Goal: Information Seeking & Learning: Learn about a topic

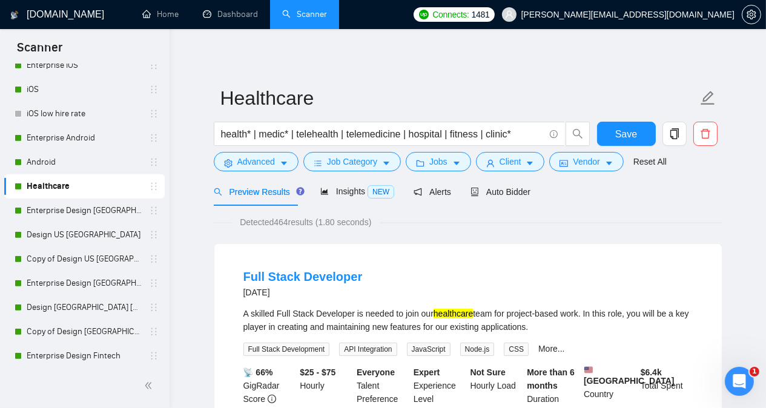
scroll to position [906, 0]
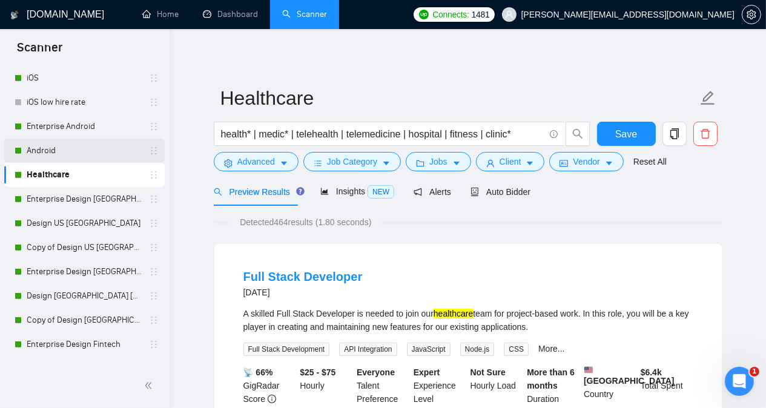
click at [87, 146] on link "Android" at bounding box center [84, 151] width 115 height 24
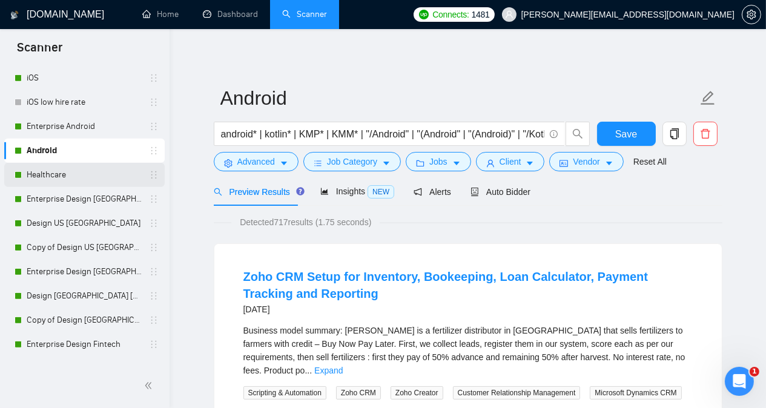
click at [81, 175] on link "Healthcare" at bounding box center [84, 175] width 115 height 24
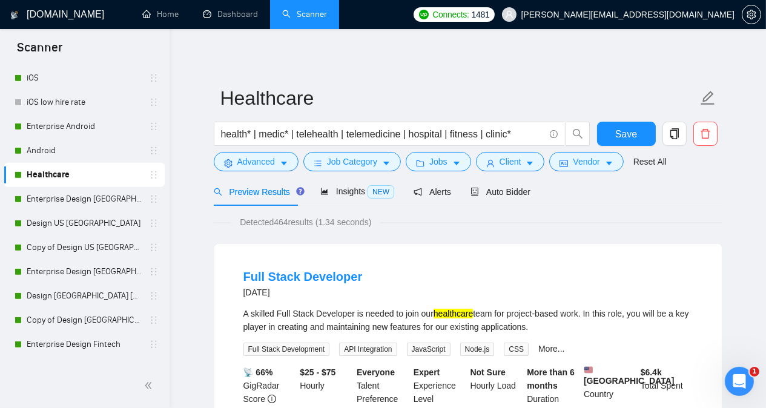
click at [241, 9] on link "Dashboard" at bounding box center [230, 14] width 55 height 10
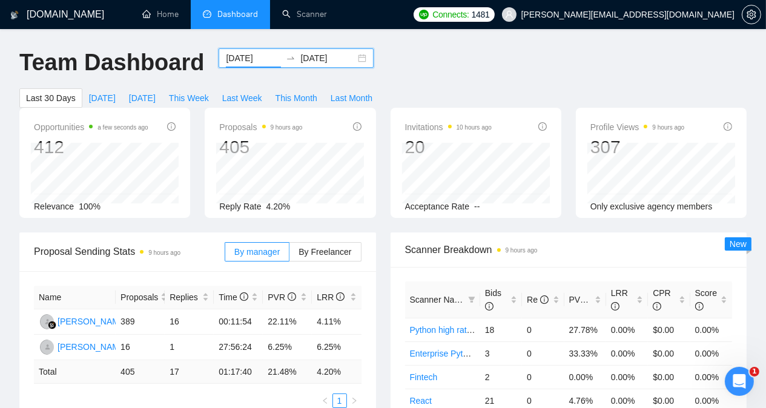
click at [244, 54] on input "2025-08-23" at bounding box center [253, 57] width 55 height 13
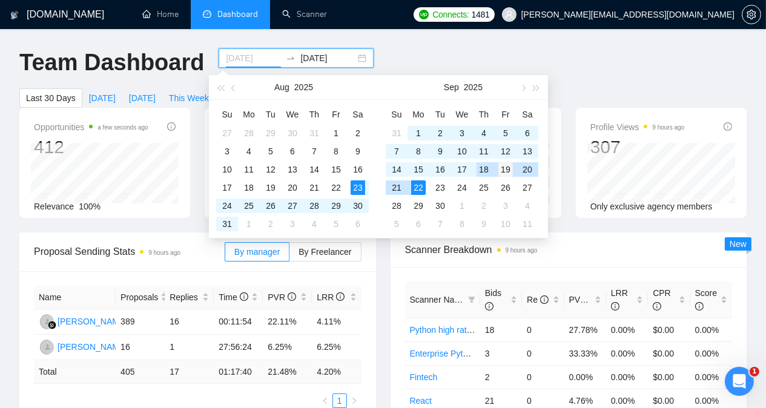
type input "2025-09-19"
click at [507, 168] on div "19" at bounding box center [505, 169] width 15 height 15
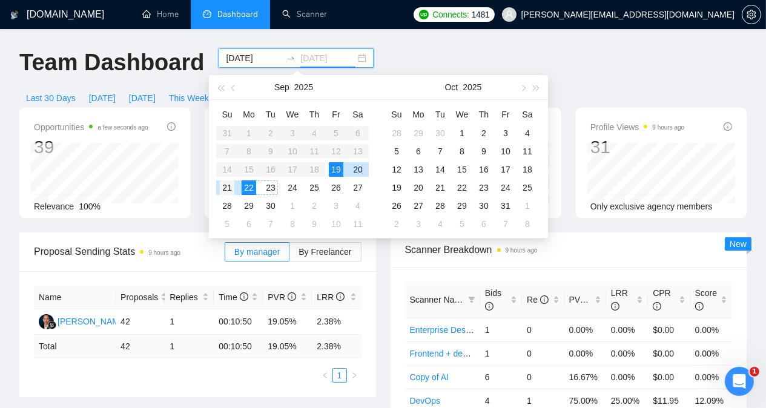
type input "2025-09-21"
click at [228, 184] on div "21" at bounding box center [227, 187] width 15 height 15
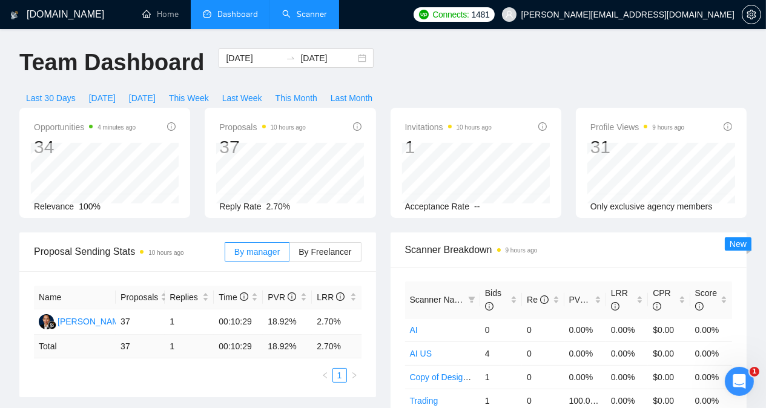
click at [305, 13] on link "Scanner" at bounding box center [304, 14] width 45 height 10
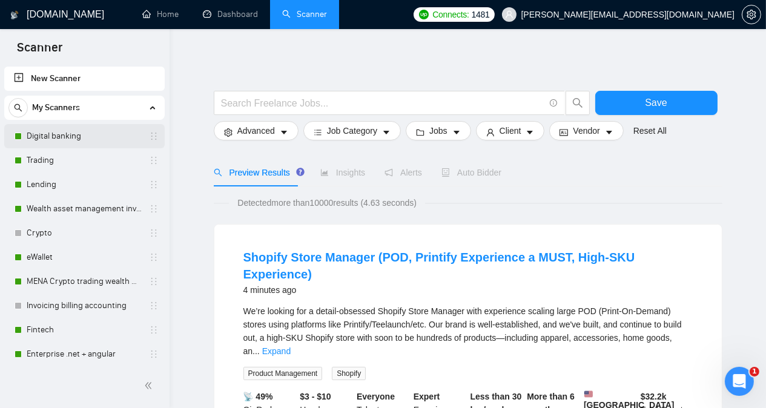
click at [90, 141] on link "Digital banking" at bounding box center [84, 136] width 115 height 24
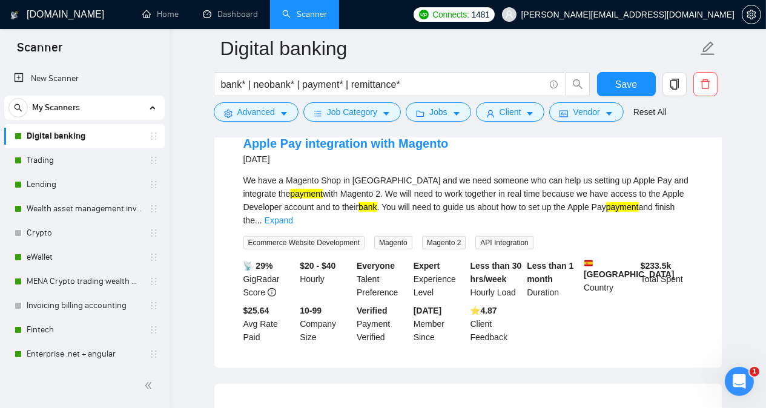
scroll to position [1162, 0]
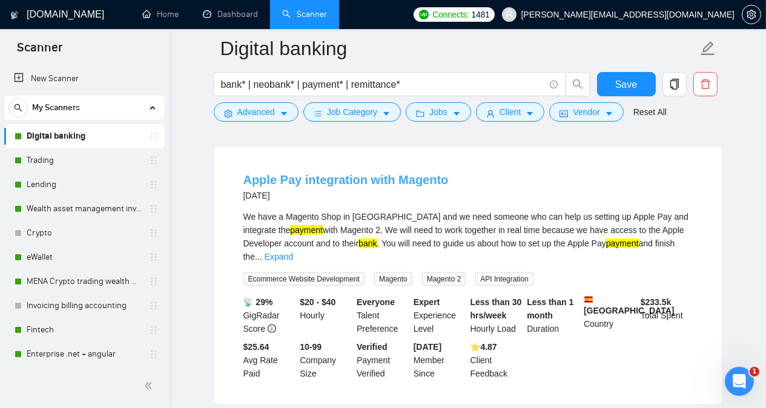
click at [351, 179] on link "Apple Pay integration with Magento" at bounding box center [345, 179] width 205 height 13
click at [194, 197] on main "Digital banking bank* | neobank* | payment* | remittance* Save Advanced Job Cat…" at bounding box center [468, 332] width 558 height 2892
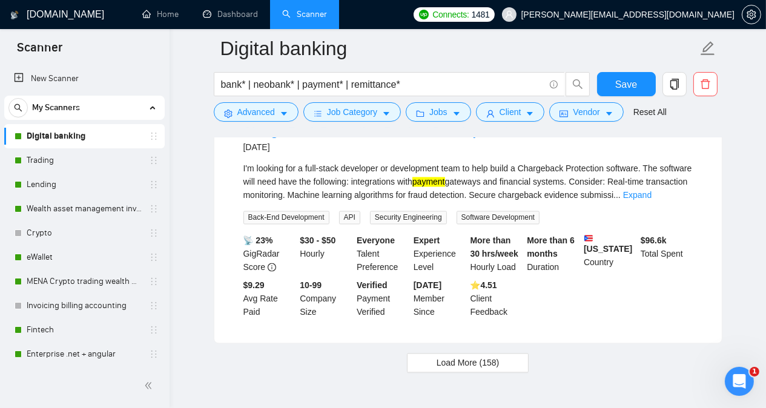
scroll to position [2586, 0]
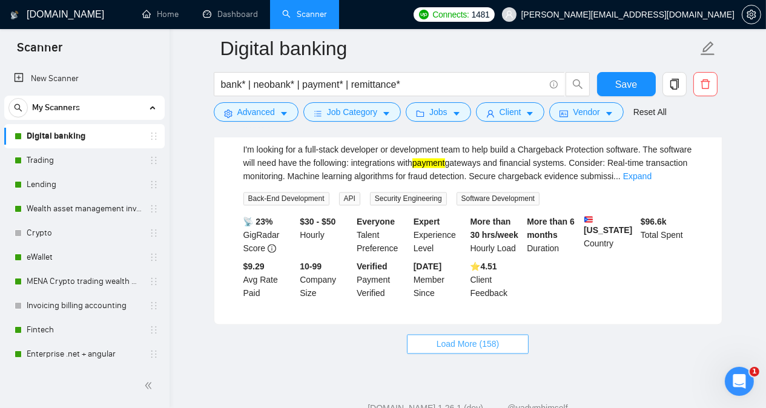
click at [510, 335] on button "Load More (158)" at bounding box center [468, 344] width 122 height 19
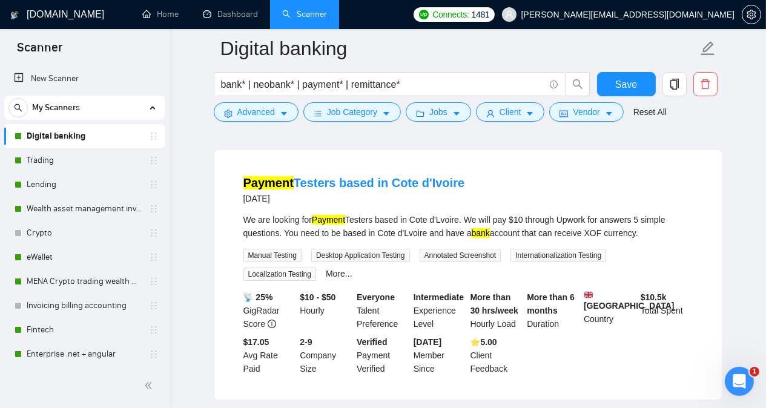
scroll to position [5265, 0]
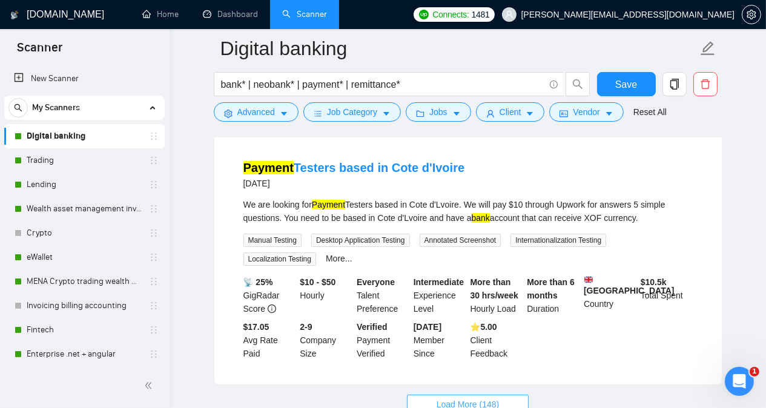
click at [510, 395] on button "Load More (148)" at bounding box center [468, 404] width 122 height 19
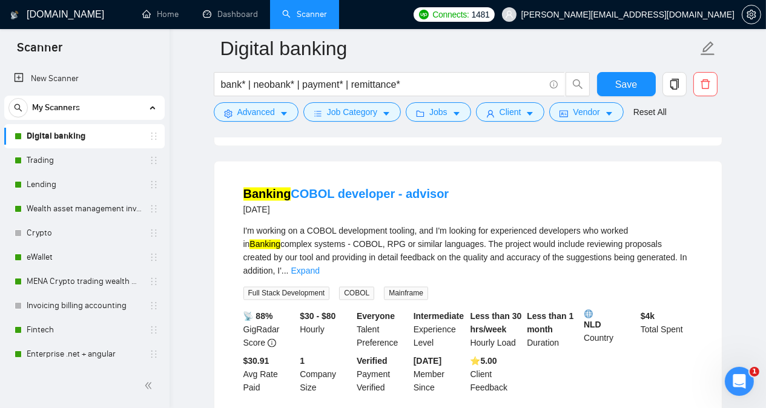
scroll to position [7890, 0]
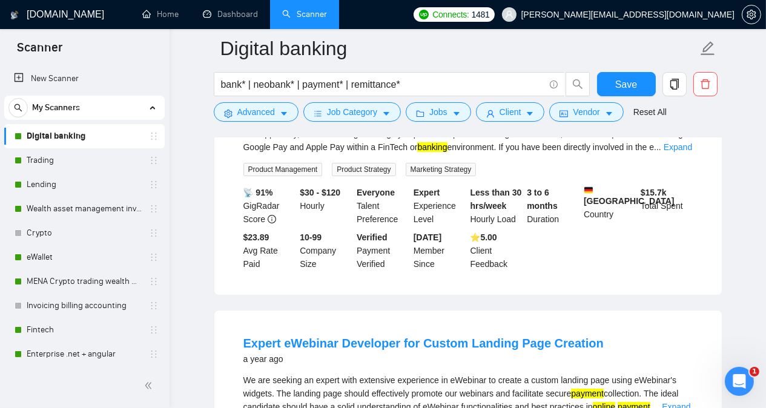
scroll to position [10513, 0]
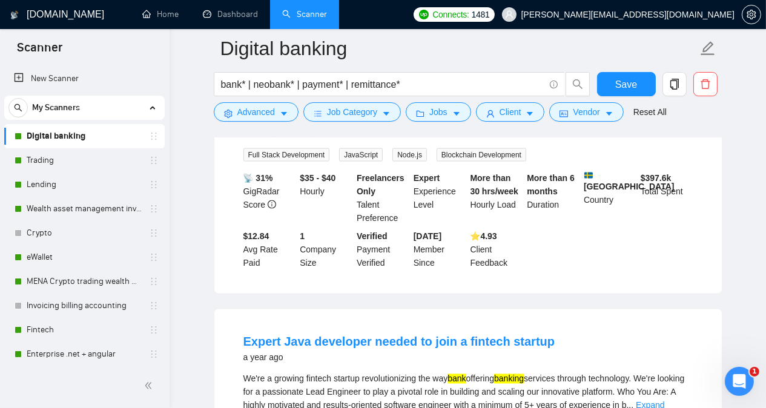
scroll to position [13151, 0]
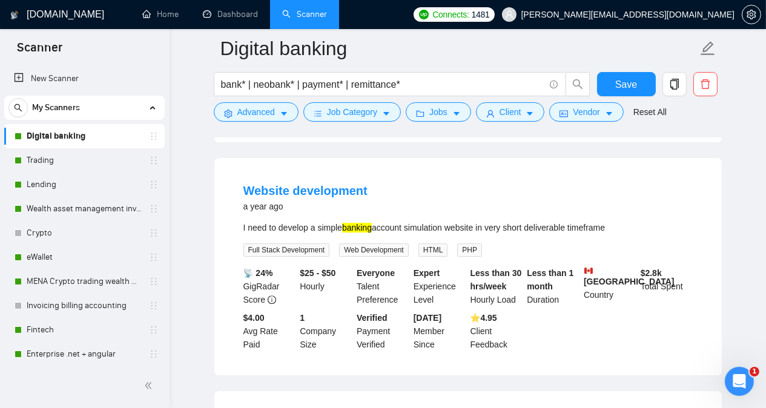
scroll to position [14871, 0]
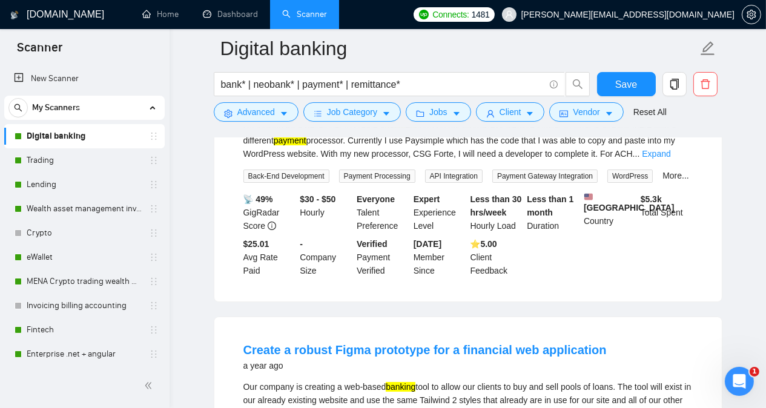
scroll to position [15694, 0]
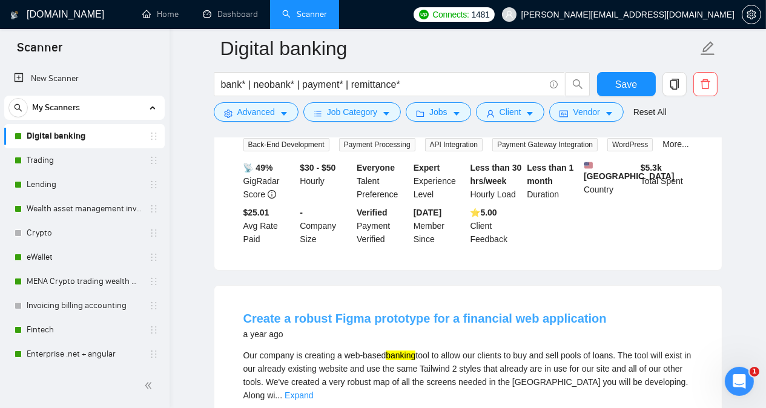
scroll to position [15799, 0]
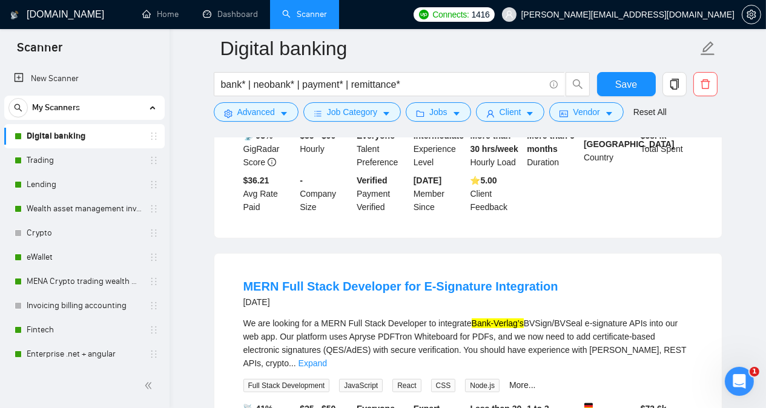
scroll to position [785, 0]
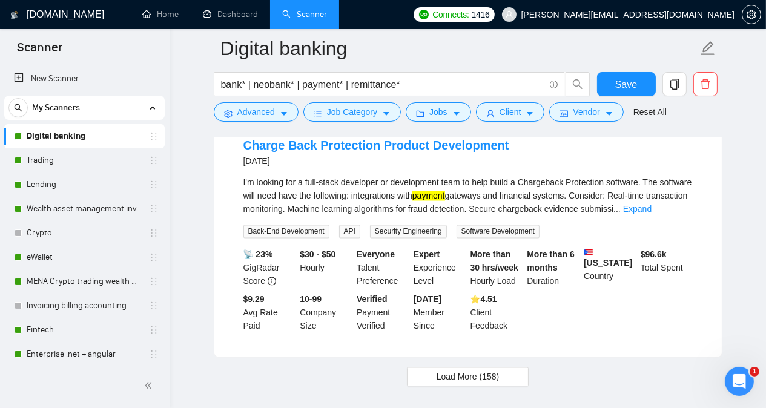
scroll to position [2586, 0]
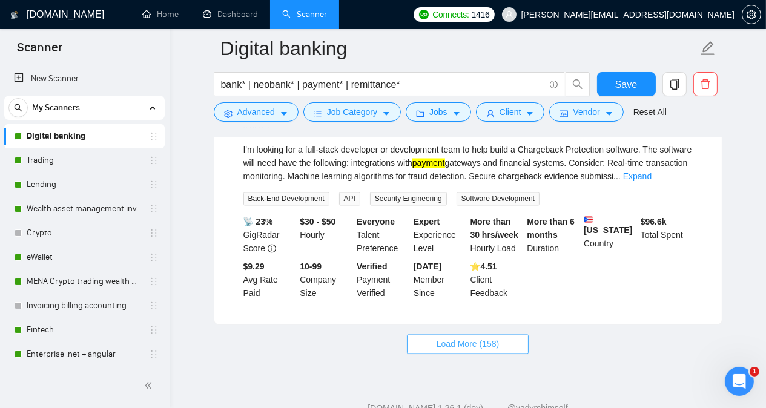
click at [509, 335] on button "Load More (158)" at bounding box center [468, 344] width 122 height 19
